Goal: Task Accomplishment & Management: Manage account settings

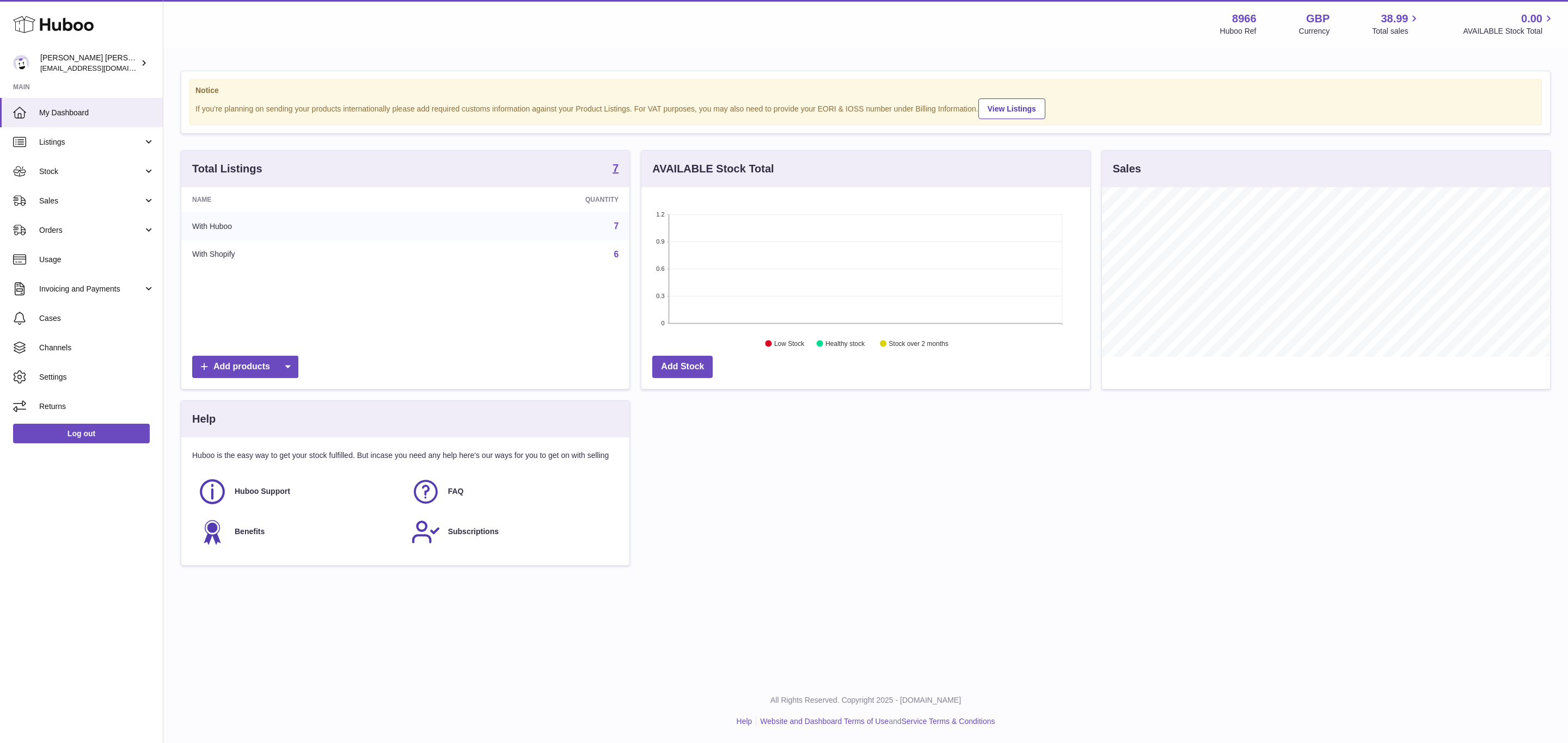
scroll to position [170, 447]
click at [99, 288] on span "Invoicing and Payments" at bounding box center [91, 289] width 104 height 11
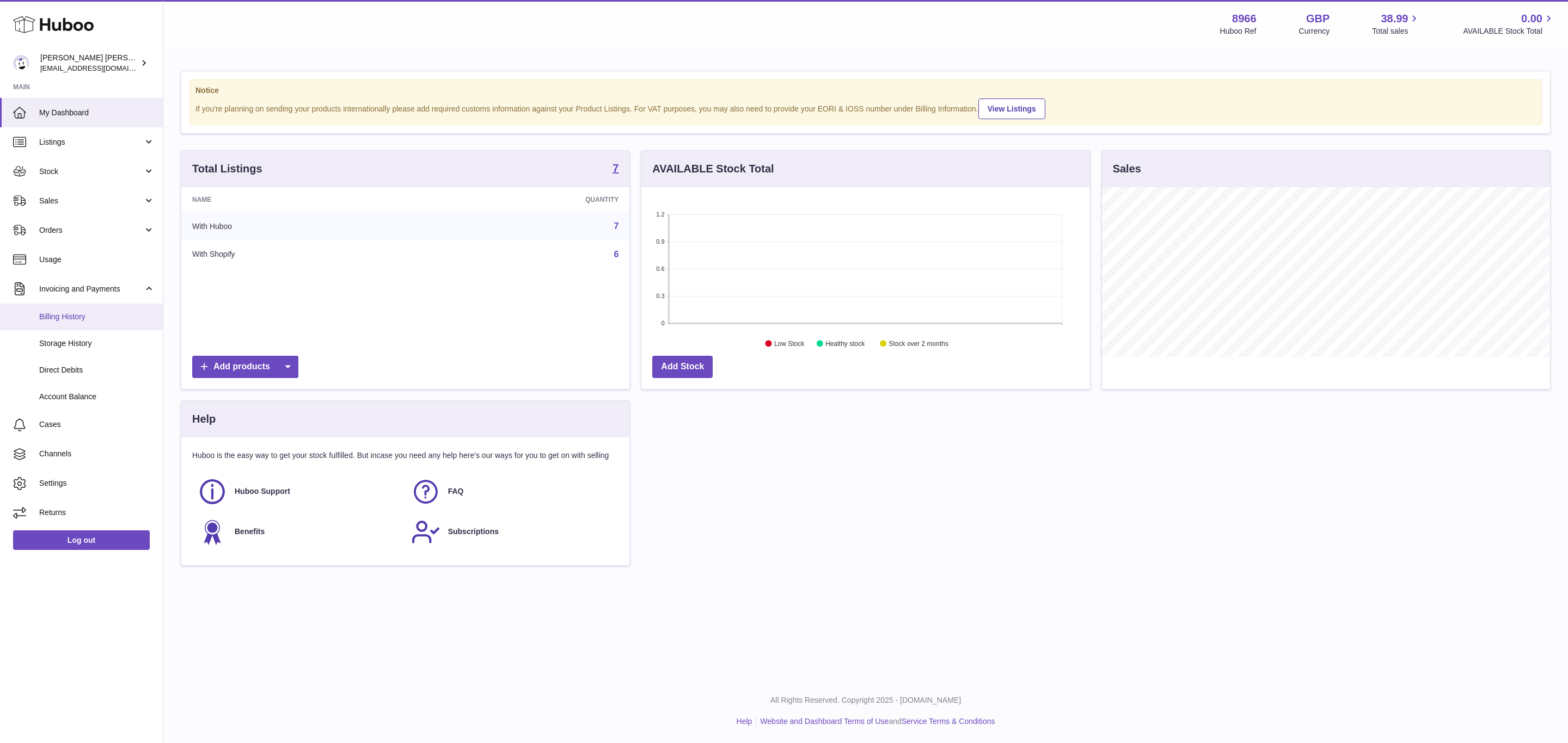
click at [57, 319] on span "Billing History" at bounding box center [97, 317] width 115 height 11
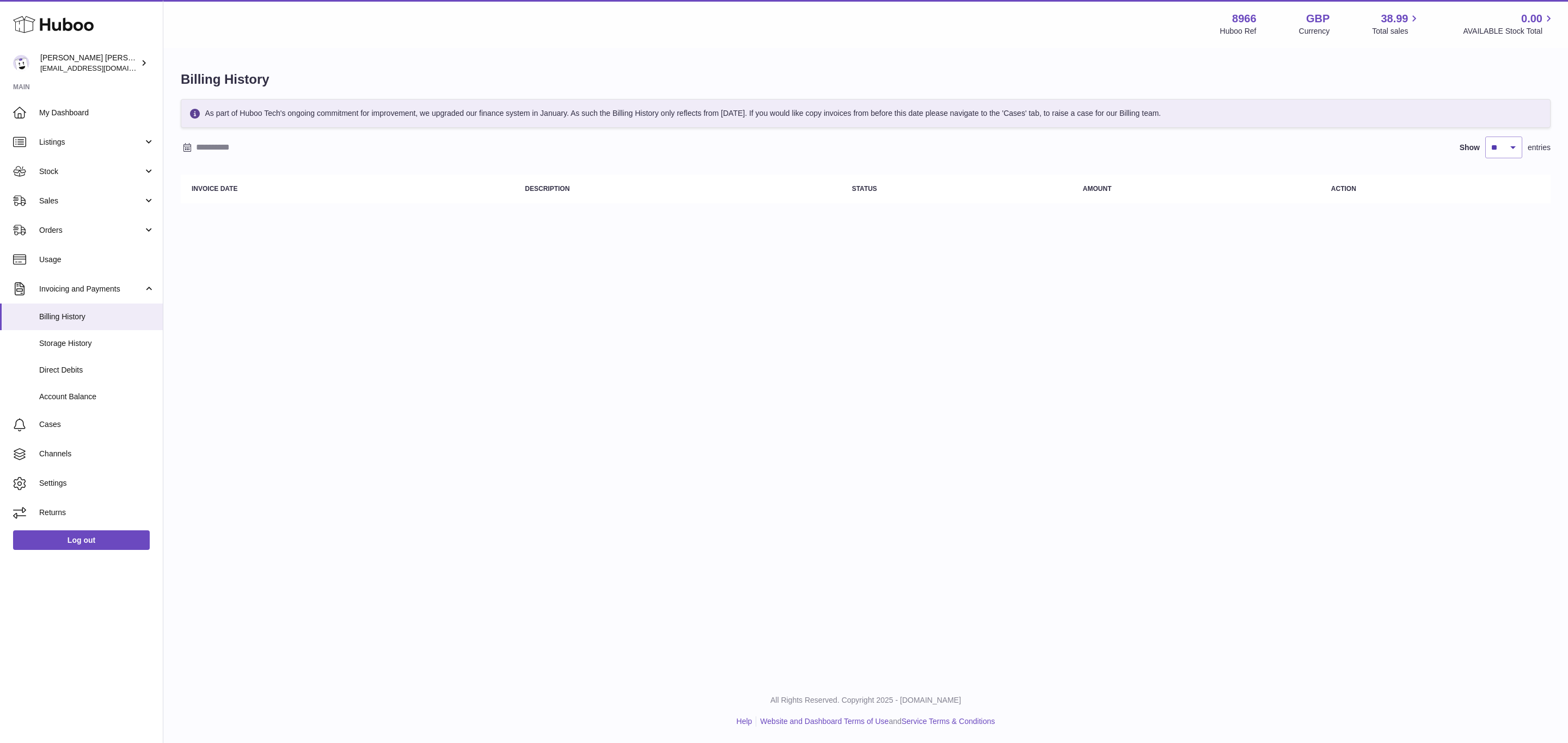
click at [832, 454] on div "Menu Huboo 8966 Huboo Ref GBP Currency 38.99 Total sales 0.00 AVAILABLE Stock T…" at bounding box center [865, 339] width 1405 height 679
